Goal: Information Seeking & Learning: Learn about a topic

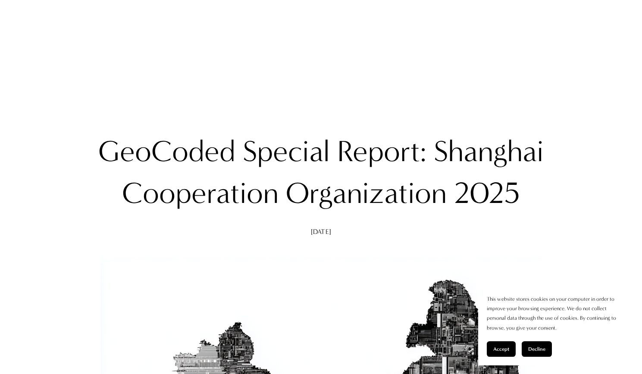
scroll to position [988, 0]
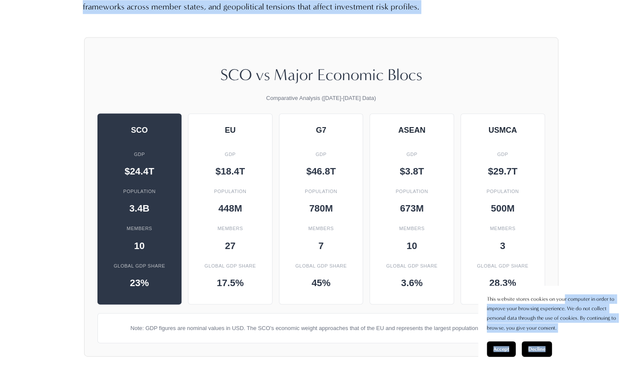
drag, startPoint x: 207, startPoint y: 77, endPoint x: 563, endPoint y: 292, distance: 415.5
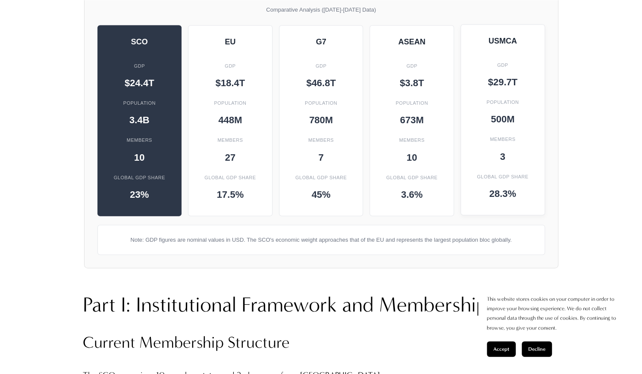
click at [531, 192] on div "28.3%" at bounding box center [503, 193] width 66 height 15
click at [282, 182] on div "G7 GDP $46.8T Population 780M Members 7 Global GDP Share 45%" at bounding box center [321, 120] width 85 height 191
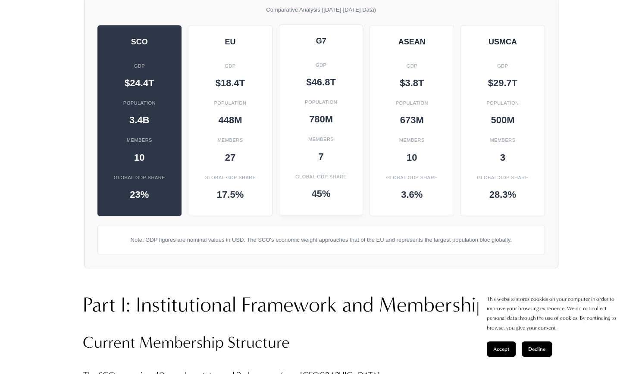
scroll to position [1010, 0]
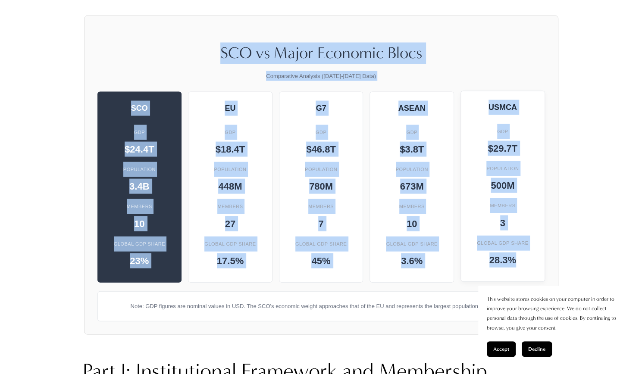
drag, startPoint x: 220, startPoint y: 49, endPoint x: 522, endPoint y: 265, distance: 371.8
click at [522, 265] on div "SCO vs Major Economic Blocs Comparative Analysis ([DATE]-[DATE] Data) SCO GDP $…" at bounding box center [321, 176] width 474 height 320
copy div "SCO vs Major Economic Blocs Comparative Analysis ([DATE]-[DATE] Data) SCO GDP $…"
click at [542, 56] on h3 "SCO vs Major Economic Blocs" at bounding box center [321, 54] width 448 height 22
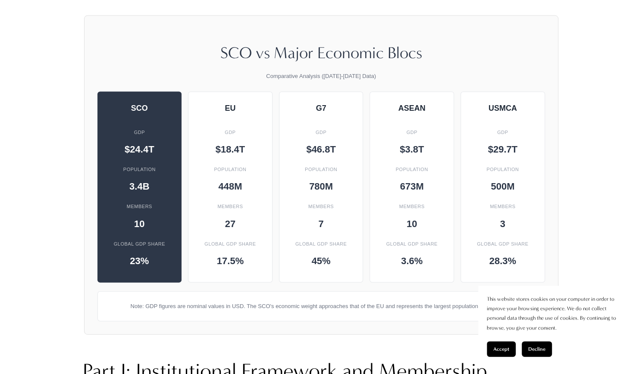
click at [551, 356] on button "Decline" at bounding box center [537, 349] width 30 height 16
